Goal: Task Accomplishment & Management: Manage account settings

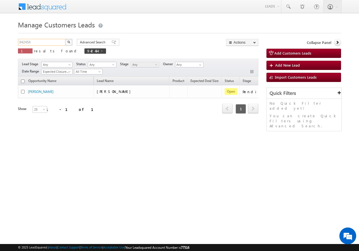
click at [39, 44] on input "942454" at bounding box center [42, 42] width 48 height 7
paste input "6639"
type input "946639"
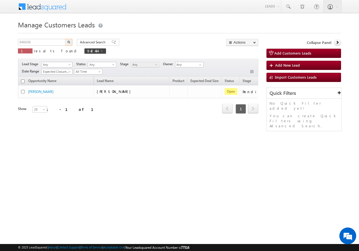
click at [69, 43] on img "button" at bounding box center [68, 42] width 3 height 3
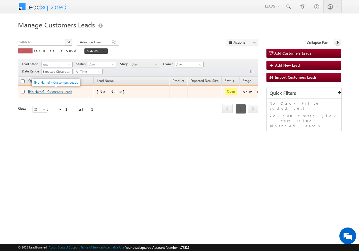
click at [56, 92] on link "[No Name] - Customers Leads" at bounding box center [50, 92] width 44 height 4
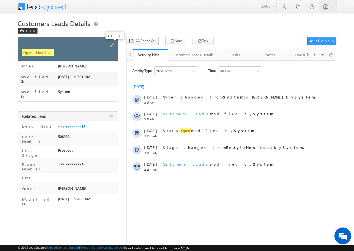
click at [113, 46] on span at bounding box center [112, 45] width 6 height 6
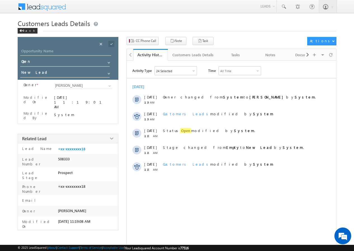
click at [68, 56] on div at bounding box center [70, 53] width 101 height 10
click at [68, 55] on div at bounding box center [70, 53] width 101 height 10
click at [62, 52] on input "Opportunity Name" at bounding box center [65, 52] width 91 height 8
paste input "[PERSON_NAME]"
type input "[PERSON_NAME]"
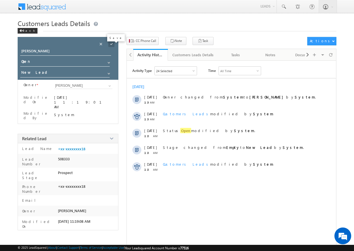
click at [111, 45] on span at bounding box center [111, 44] width 6 height 6
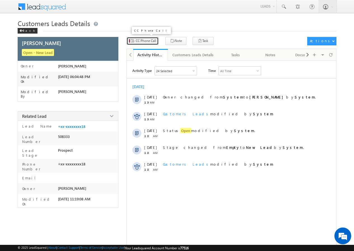
click at [143, 41] on span "CC Phone Call" at bounding box center [146, 40] width 20 height 5
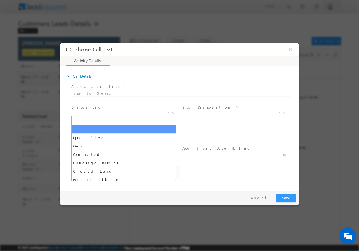
click at [92, 113] on span "X" at bounding box center [123, 113] width 105 height 6
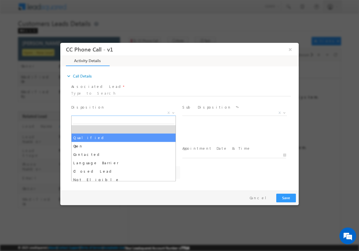
select select "[PERSON_NAME][EMAIL_ADDRESS][PERSON_NAME][DOMAIN_NAME]"
select select "Qualified"
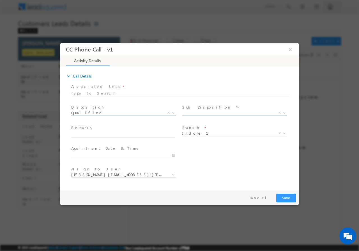
click at [203, 116] on span "X" at bounding box center [234, 114] width 105 height 6
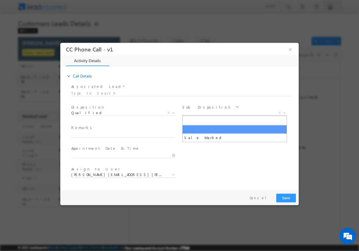
click at [198, 111] on span "X" at bounding box center [234, 113] width 105 height 6
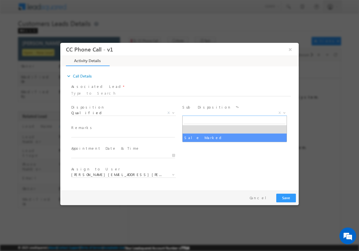
select select "Sale Marked"
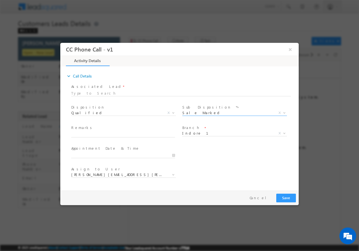
click at [100, 138] on span at bounding box center [122, 140] width 103 height 6
click at [99, 137] on span at bounding box center [122, 140] width 103 height 6
click at [97, 134] on input "text" at bounding box center [123, 135] width 104 height 6
paste input "946639//VB_Interested//[PERSON_NAME]//9329752418// LAP//PV-20L// LOAN REQ-10L//…"
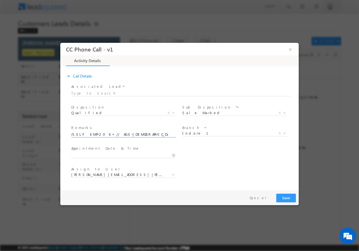
type input "946639//VB_Interested//[PERSON_NAME]//9329752418// LAP//PV-20L// LOAN REQ-10L//…"
click at [175, 157] on div at bounding box center [125, 155] width 109 height 7
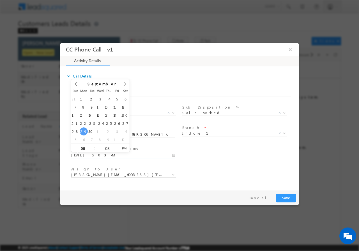
click at [174, 155] on input "09/29/2025 6:03 PM" at bounding box center [123, 155] width 104 height 6
type input "09/30/2025 5:03 PM"
type input "05"
click at [93, 150] on span at bounding box center [92, 150] width 4 height 4
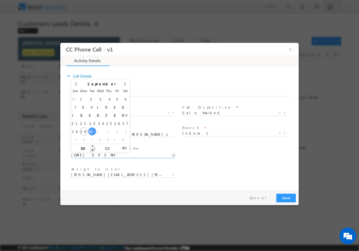
type input "09/30/2025 4:03 PM"
type input "04"
type input "09/30/2025 3:03 PM"
type input "03"
click at [93, 150] on span at bounding box center [92, 150] width 4 height 4
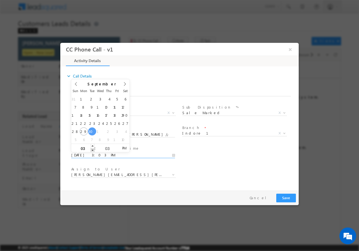
type input "09/30/2025 2:03 PM"
type input "02"
click at [93, 150] on span at bounding box center [92, 150] width 4 height 4
type input "09/30/2025 1:03 PM"
type input "01"
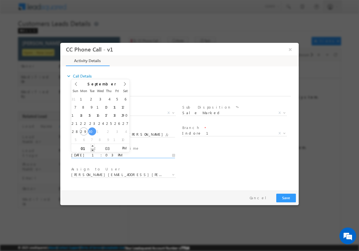
click at [93, 150] on span at bounding box center [92, 150] width 4 height 4
type input "09/30/2025 12:03 PM"
type input "12"
click at [93, 150] on span at bounding box center [92, 150] width 4 height 4
click at [106, 148] on input "03" at bounding box center [107, 149] width 23 height 4
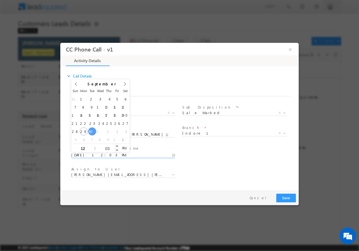
click at [106, 148] on input "03" at bounding box center [107, 149] width 23 height 4
type input "00"
type input "09/30/2025 12:00 PM"
click at [228, 155] on div "User Branch * Appointment Date & Time * 09/30/2025 12:00 PM" at bounding box center [184, 154] width 228 height 21
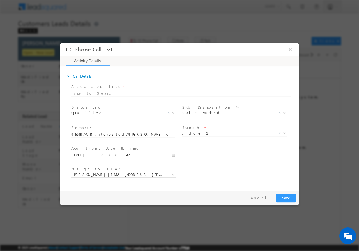
click at [227, 168] on div "Assign to User * aakash.mewada@sgrlimited.in akash.kaushal@sgrlimited.in ankit.…" at bounding box center [184, 175] width 228 height 21
click at [136, 175] on span "[PERSON_NAME][EMAIL_ADDRESS][PERSON_NAME][DOMAIN_NAME]" at bounding box center [116, 174] width 91 height 5
click at [137, 175] on span "[PERSON_NAME][EMAIL_ADDRESS][PERSON_NAME][DOMAIN_NAME]" at bounding box center [116, 174] width 91 height 5
click at [140, 173] on span "[PERSON_NAME][EMAIL_ADDRESS][PERSON_NAME][DOMAIN_NAME]" at bounding box center [116, 174] width 91 height 5
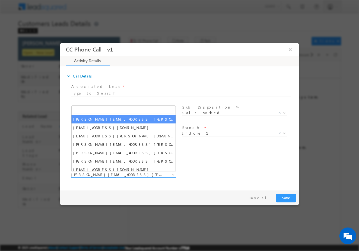
type input "[EMAIL_ADDRESS][DOMAIN_NAME]"
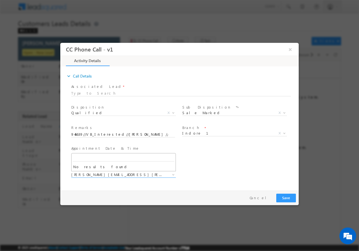
click at [234, 154] on div "User Branch * Appointment Date & Time * 09/30/2025 12:00 PM" at bounding box center [184, 154] width 228 height 21
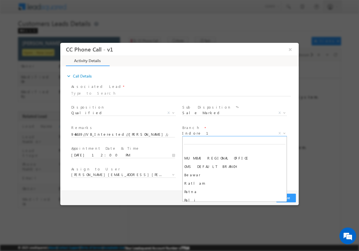
click at [208, 131] on span "Indore 1" at bounding box center [227, 133] width 91 height 5
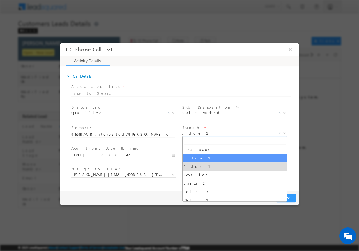
select select "Indore 2"
click at [196, 158] on div "User Branch * Appointment Date & Time * 09/30/2025 12:00 PM" at bounding box center [184, 154] width 228 height 21
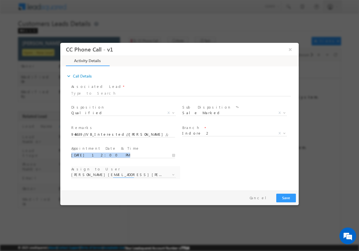
select select "anil.ahirwar@sgrlimited.in"
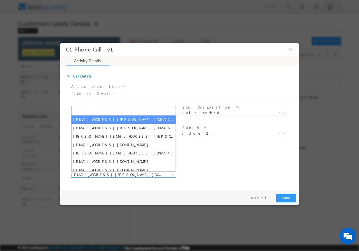
click at [134, 176] on span "anil.ahirwar@sgrlimited.in" at bounding box center [116, 174] width 91 height 5
type input "[EMAIL_ADDRESS][DOMAIN_NAME]"
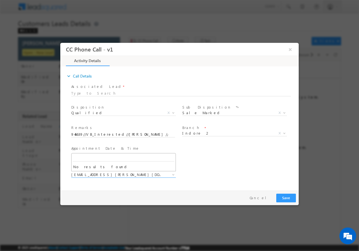
click at [205, 159] on div "User Branch * Appointment Date & Time * 09/30/2025 12:00 PM" at bounding box center [184, 154] width 228 height 21
click at [203, 132] on span "Indore 2" at bounding box center [227, 133] width 91 height 5
drag, startPoint x: 205, startPoint y: 128, endPoint x: 203, endPoint y: 133, distance: 5.1
click at [205, 129] on span "Branch *" at bounding box center [233, 128] width 103 height 6
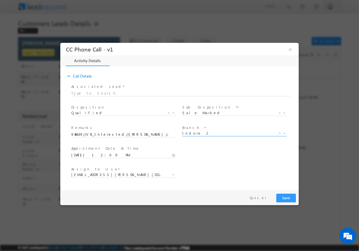
click at [203, 133] on span "Indore 2" at bounding box center [227, 133] width 91 height 5
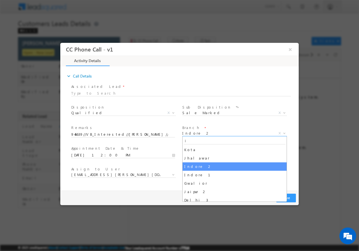
scroll to position [0, 0]
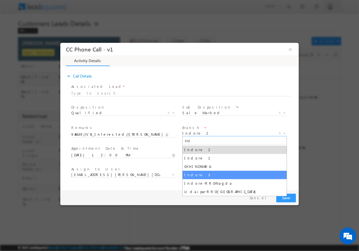
type input "ind"
select select "Indore 3"
click at [195, 177] on div "Assign to User * anil.ahirwar@sgrlimited.in atul.diwakar@sgrlimited.in bhupendr…" at bounding box center [184, 175] width 228 height 21
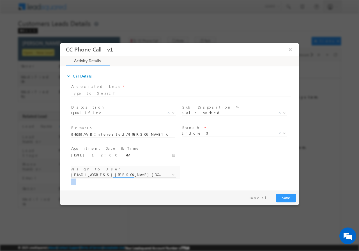
select select "abhishek.singh4@sgrlimited.in"
click at [145, 174] on span "abhishek.singh4@sgrlimited.in" at bounding box center [116, 174] width 91 height 5
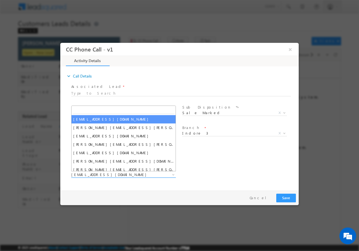
click at [145, 175] on span "abhishek.singh4@sgrlimited.in" at bounding box center [116, 174] width 91 height 5
type input "[EMAIL_ADDRESS][DOMAIN_NAME]"
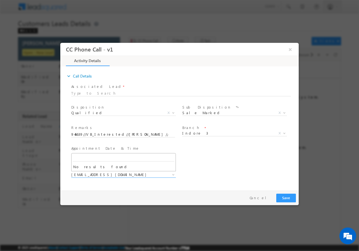
click at [219, 163] on div "User Branch * Appointment Date & Time * 09/30/2025 12:00 PM" at bounding box center [184, 154] width 228 height 21
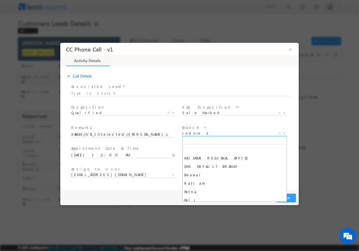
click at [208, 134] on span "Indore 3" at bounding box center [227, 133] width 91 height 5
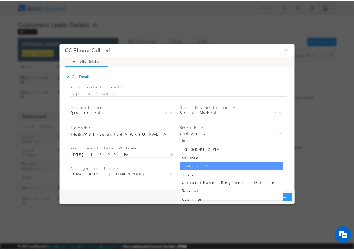
scroll to position [3, 0]
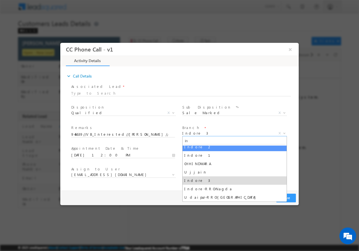
type input "in"
select select "Indore 2"
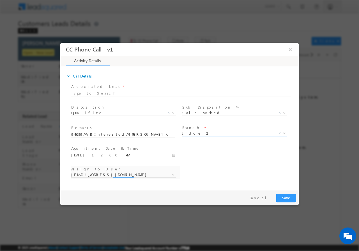
select select "anil.ahirwar@sgrlimited.in"
click at [125, 177] on span "anil.ahirwar@sgrlimited.in" at bounding box center [123, 175] width 105 height 6
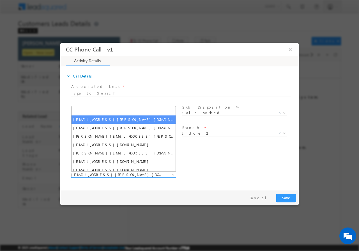
click at [125, 177] on span "anil.ahirwar@sgrlimited.in atul.diwakar@sgrlimited.in bhupendra.trivedi@sgrlimi…" at bounding box center [125, 175] width 109 height 7
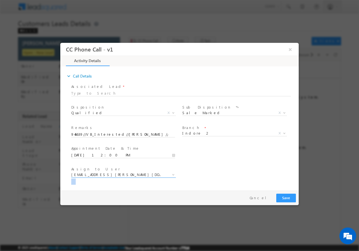
click at [126, 175] on span "anil.ahirwar@sgrlimited.in" at bounding box center [116, 174] width 91 height 5
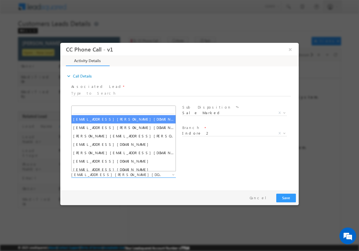
type input "[EMAIL_ADDRESS][DOMAIN_NAME]"
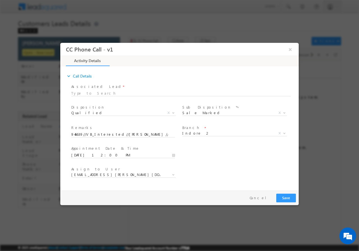
click at [256, 169] on div "Assign to User * anil.ahirwar@sgrlimited.in atul.diwakar@sgrlimited.in bhupendr…" at bounding box center [184, 175] width 228 height 21
click at [285, 199] on button "Save" at bounding box center [286, 198] width 20 height 9
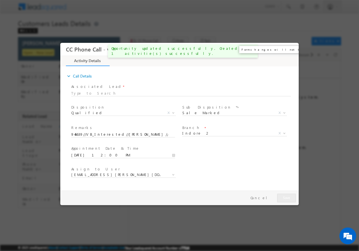
click at [290, 50] on button "×" at bounding box center [290, 49] width 10 height 10
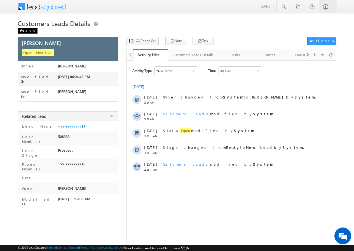
click at [21, 30] on span at bounding box center [20, 30] width 3 height 3
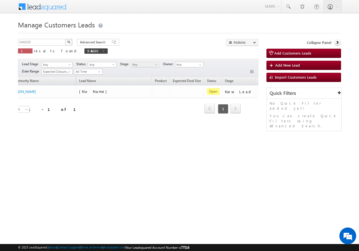
scroll to position [0, 53]
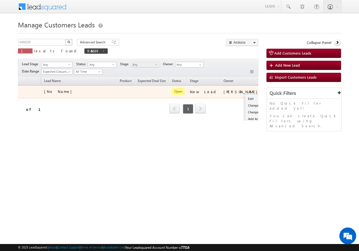
click at [267, 93] on button "button" at bounding box center [270, 92] width 6 height 6
click at [245, 97] on link "Edit" at bounding box center [259, 99] width 28 height 7
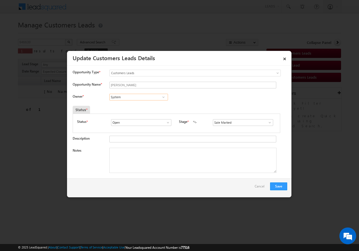
click at [127, 97] on input "System" at bounding box center [138, 97] width 59 height 7
click at [137, 84] on input "[PERSON_NAME]" at bounding box center [192, 85] width 167 height 7
click at [146, 96] on input "System" at bounding box center [138, 97] width 59 height 7
click at [160, 98] on link at bounding box center [163, 97] width 7 height 6
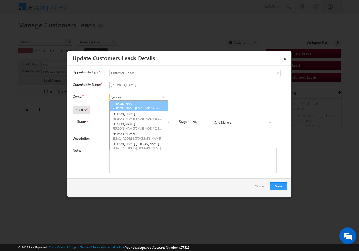
scroll to position [0, 0]
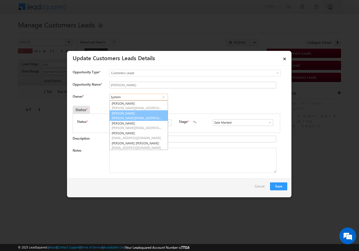
paste input "[EMAIL_ADDRESS][DOMAIN_NAME]"
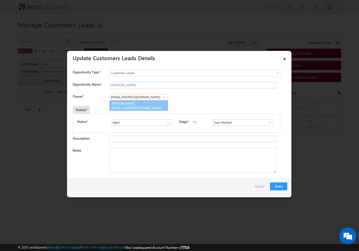
click at [128, 105] on link "[PERSON_NAME] [PERSON_NAME][EMAIL_ADDRESS][DOMAIN_NAME]" at bounding box center [138, 106] width 59 height 11
type input "[PERSON_NAME]"
click at [131, 158] on textarea "Notes" at bounding box center [192, 160] width 167 height 25
paste textarea "946639//VB_Interested//[PERSON_NAME]//9329752418// LAP//PV-20L// LOAN REQ-10L//…"
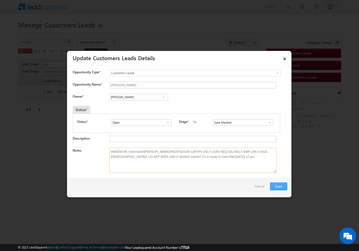
type textarea "946639//VB_Interested//[PERSON_NAME]//9329752418// LAP//PV-20L// LOAN REQ-10L//…"
click at [282, 185] on button "Save" at bounding box center [278, 187] width 17 height 8
